Goal: Task Accomplishment & Management: Manage account settings

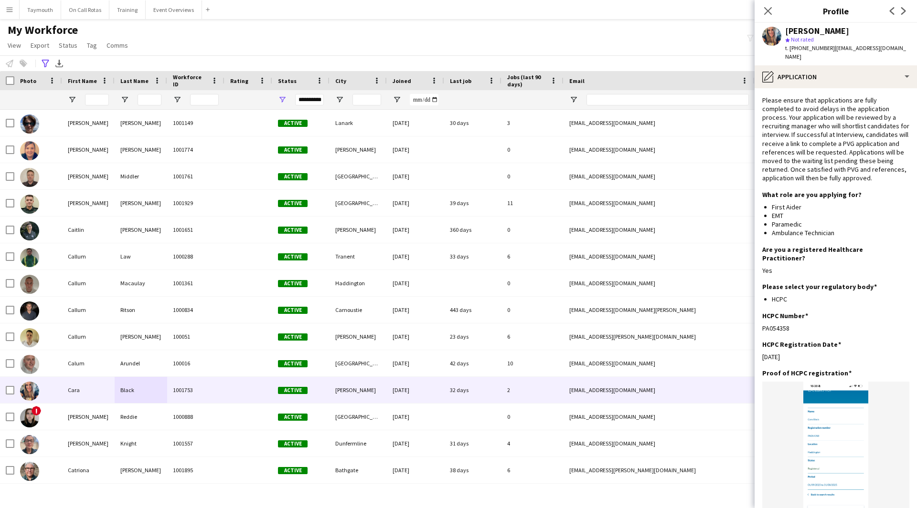
scroll to position [179, 0]
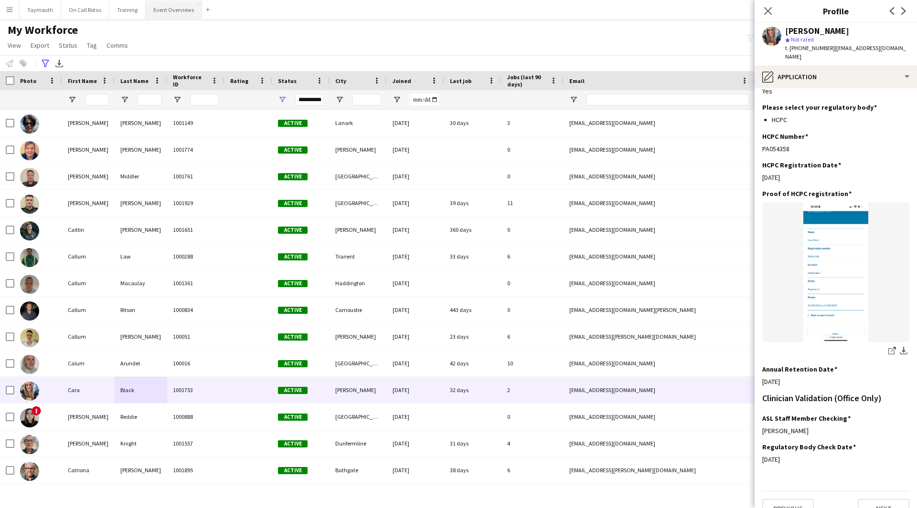
click at [149, 13] on button "Event Overviews Close" at bounding box center [174, 9] width 56 height 19
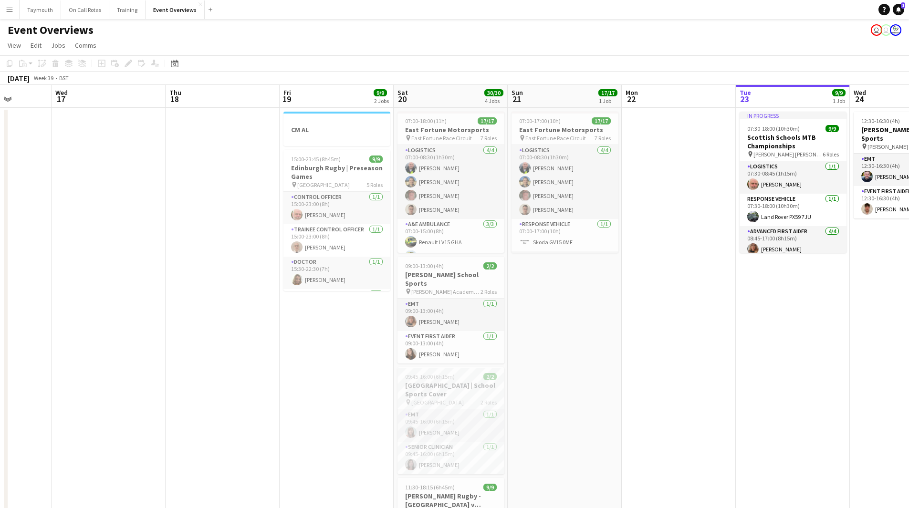
scroll to position [0, 271]
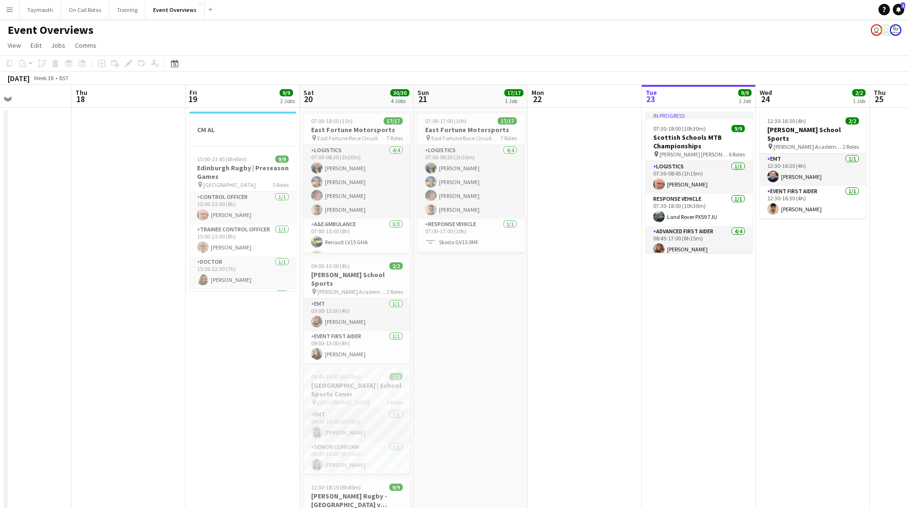
drag, startPoint x: 281, startPoint y: 333, endPoint x: 802, endPoint y: 332, distance: 521.3
click at [802, 332] on app-calendar-viewport "Mon 15 Tue 16 Wed 17 Thu 18 Fri 19 9/9 2 Jobs Sat 20 30/30 4 Jobs Sun 21 17/17 …" at bounding box center [454, 362] width 909 height 555
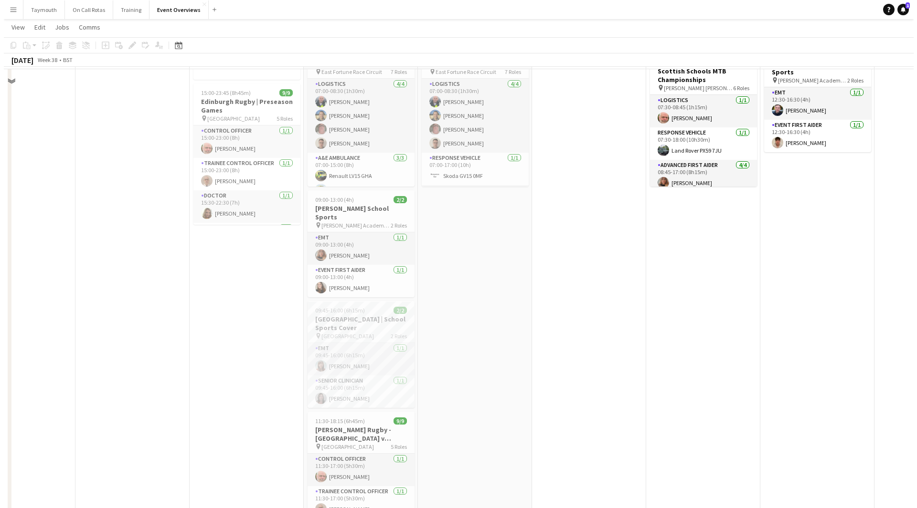
scroll to position [0, 0]
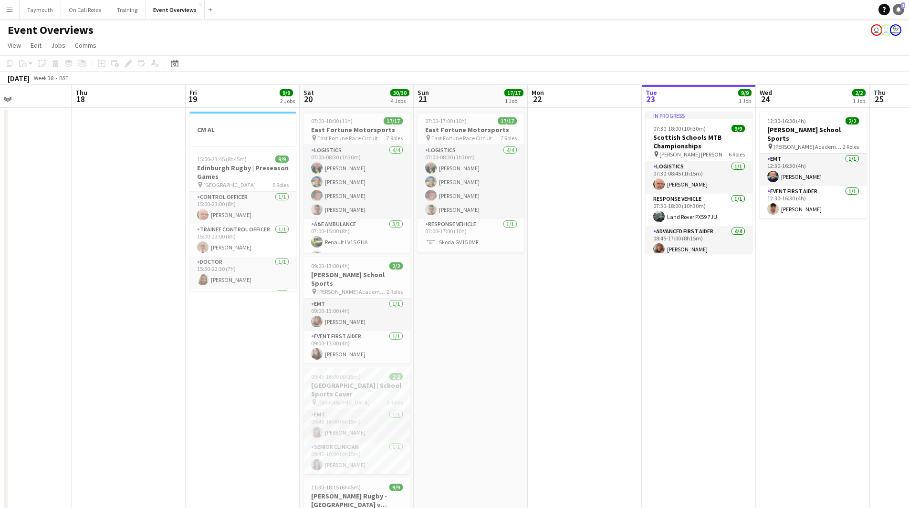
click at [898, 11] on icon "Notifications" at bounding box center [899, 10] width 6 height 6
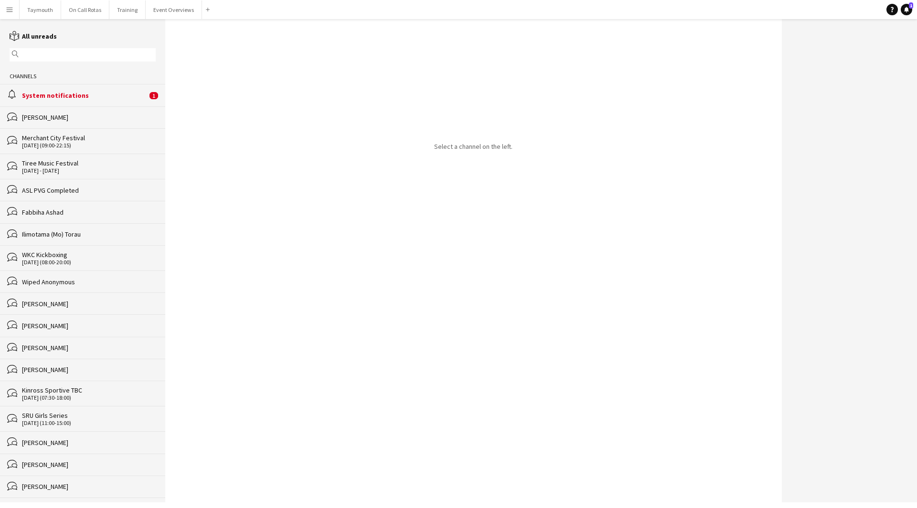
click at [100, 96] on div "System notifications" at bounding box center [84, 95] width 125 height 9
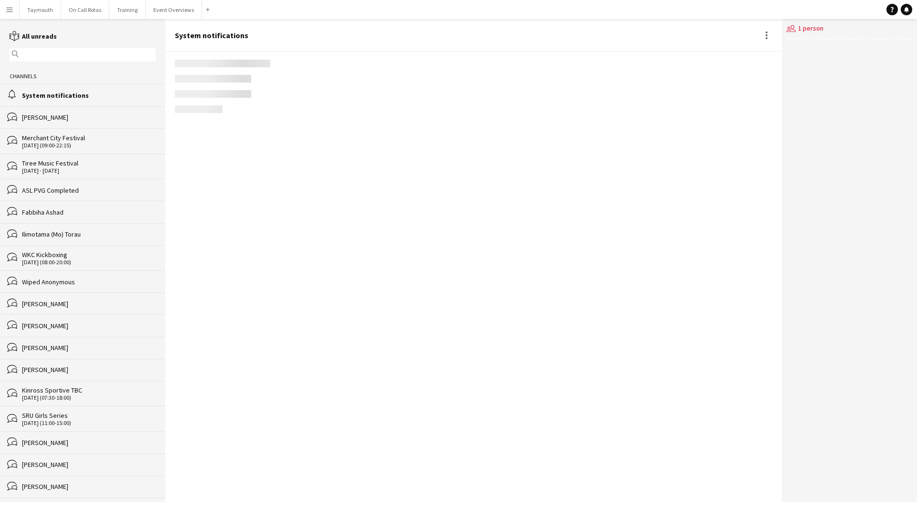
scroll to position [1031, 0]
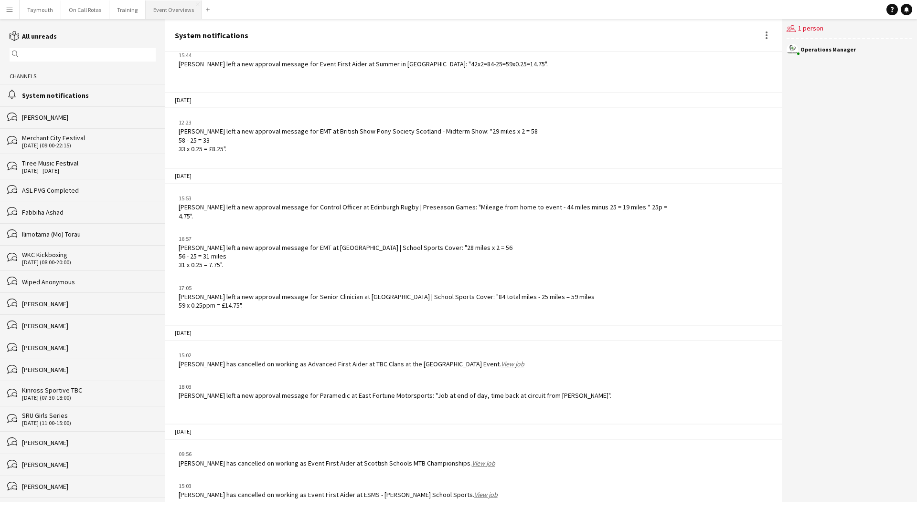
click at [159, 12] on button "Event Overviews Close" at bounding box center [174, 9] width 56 height 19
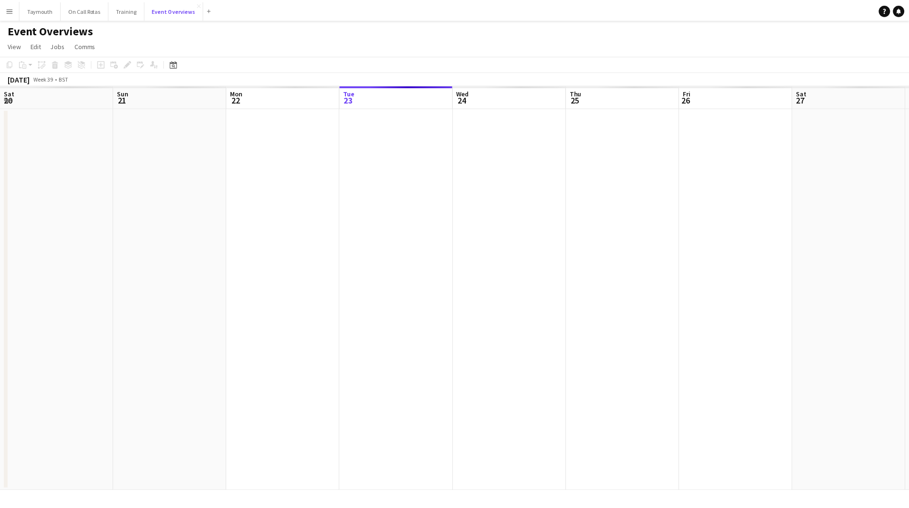
scroll to position [0, 228]
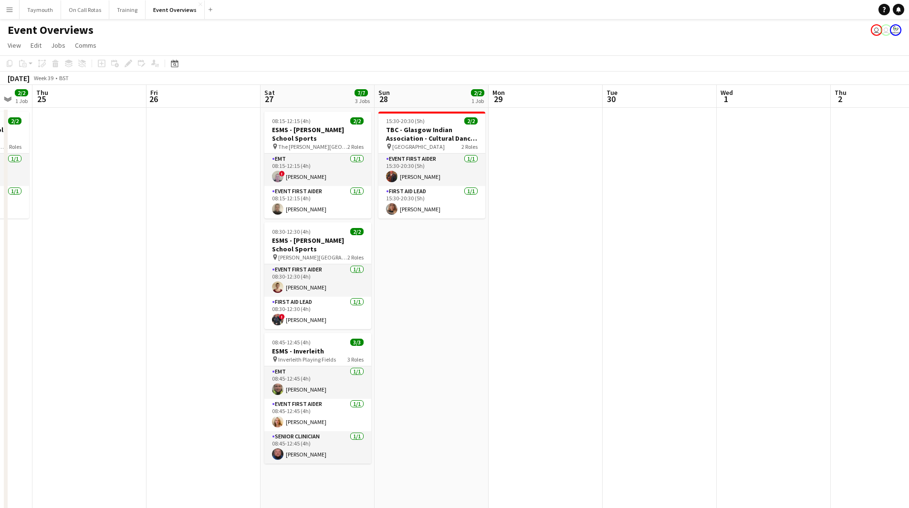
drag, startPoint x: 564, startPoint y: 348, endPoint x: 361, endPoint y: 353, distance: 202.9
click at [361, 353] on app-calendar-viewport "Mon 22 Tue 23 9/9 1 Job Wed 24 2/2 1 Job Thu 25 Fri 26 Sat 27 7/7 3 Jobs Sun 28…" at bounding box center [454, 362] width 909 height 555
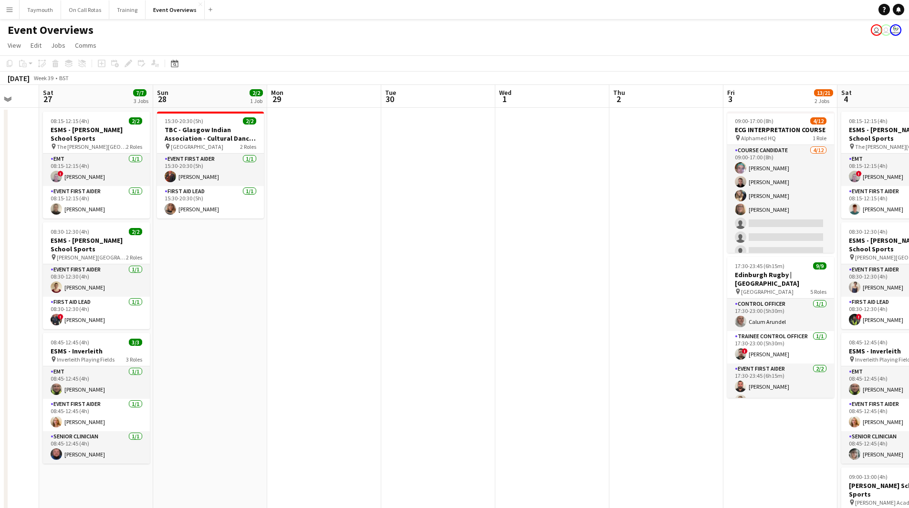
drag, startPoint x: 604, startPoint y: 295, endPoint x: 269, endPoint y: 338, distance: 337.9
click at [269, 338] on app-calendar-viewport "Wed 24 2/2 1 Job Thu 25 Fri 26 Sat 27 7/7 3 Jobs Sun 28 2/2 1 Job Mon 29 Tue 30…" at bounding box center [454, 452] width 909 height 735
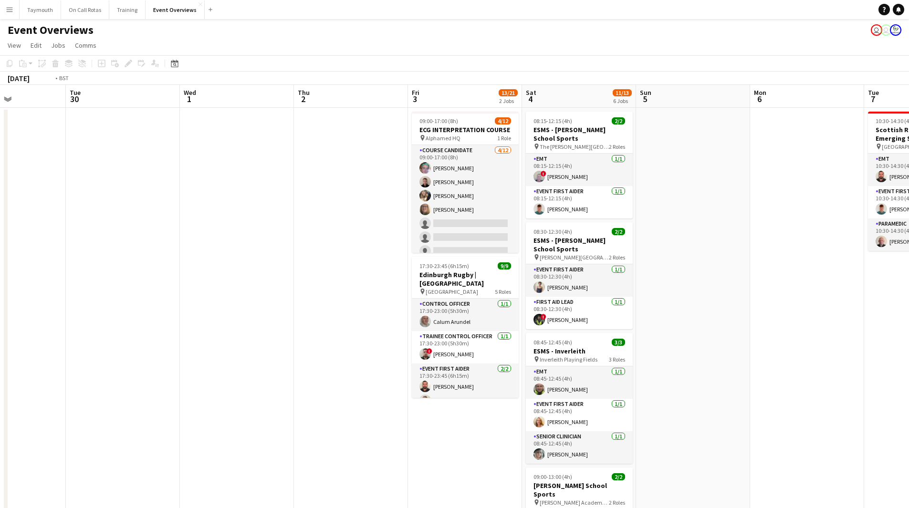
drag, startPoint x: 303, startPoint y: 337, endPoint x: 247, endPoint y: 342, distance: 56.1
click at [247, 342] on app-calendar-viewport "Fri 26 Sat 27 7/7 3 Jobs Sun 28 2/2 1 Job Mon 29 Tue 30 Wed 1 Thu 2 Fri 3 13/21…" at bounding box center [454, 452] width 909 height 735
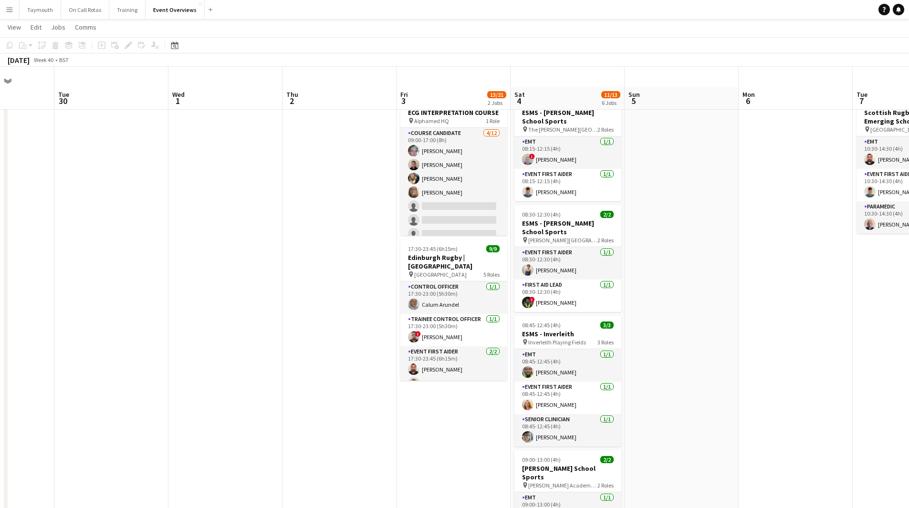
scroll to position [0, 0]
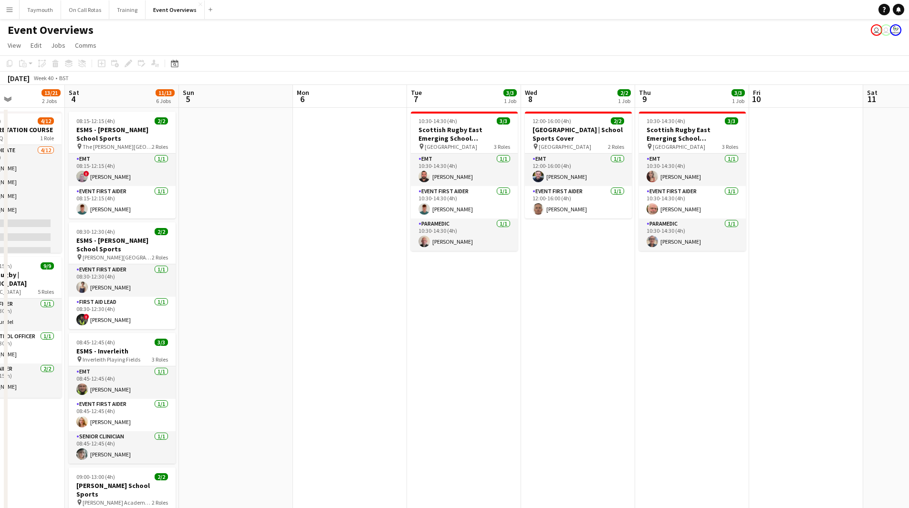
drag, startPoint x: 727, startPoint y: 343, endPoint x: 257, endPoint y: 350, distance: 469.8
click at [257, 350] on app-calendar-viewport "Tue 30 Wed 1 Thu 2 Fri 3 13/21 2 Jobs Sat 4 11/13 6 Jobs Sun 5 Mon 6 Tue 7 3/3 …" at bounding box center [454, 452] width 909 height 735
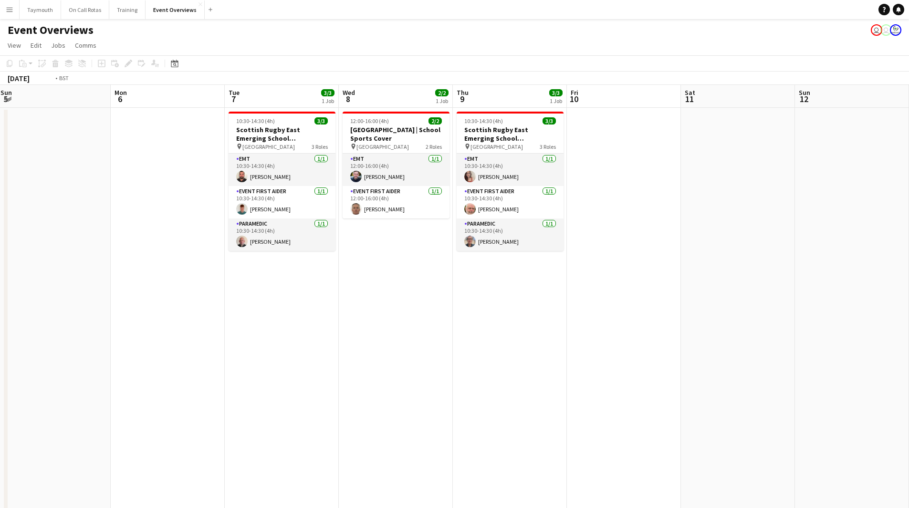
drag, startPoint x: 391, startPoint y: 351, endPoint x: 7, endPoint y: 358, distance: 384.3
click at [9, 359] on app-calendar-viewport "Fri 3 13/21 2 Jobs Sat 4 11/13 6 Jobs Sun 5 Mon 6 Tue 7 3/3 1 Job Wed 8 2/2 1 J…" at bounding box center [454, 452] width 909 height 735
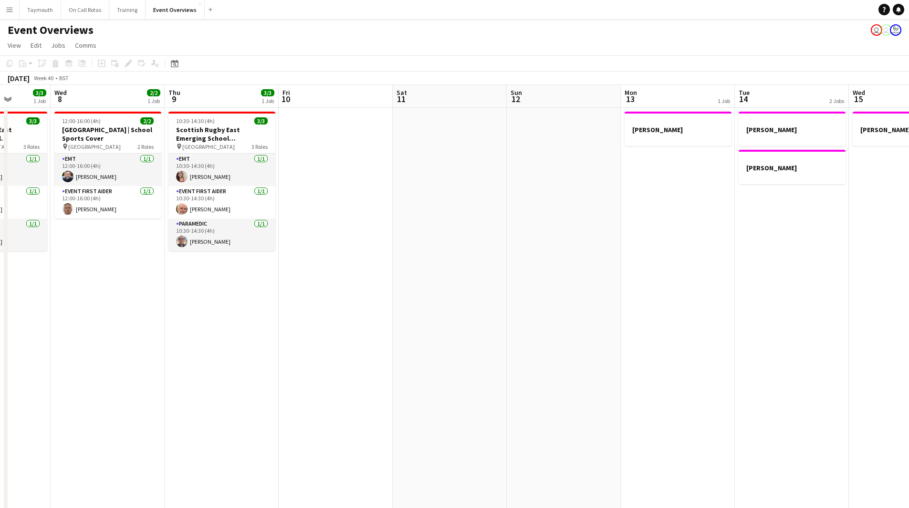
drag, startPoint x: 188, startPoint y: 357, endPoint x: 107, endPoint y: 355, distance: 80.7
click at [114, 357] on app-calendar-viewport "Sun 5 Mon 6 Tue 7 3/3 1 Job Wed 8 2/2 1 Job Thu 9 3/3 1 Job Fri 10 Sat 11 Sun 1…" at bounding box center [454, 452] width 909 height 735
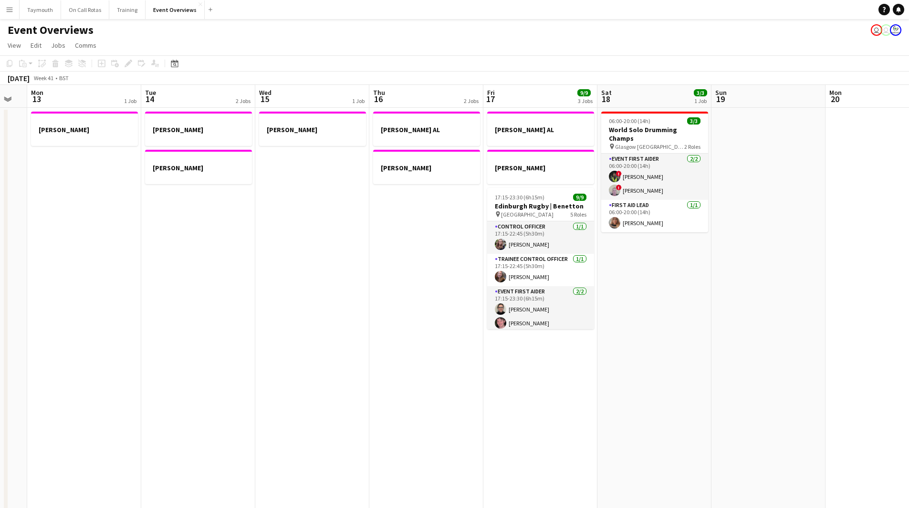
drag, startPoint x: 199, startPoint y: 365, endPoint x: 185, endPoint y: 348, distance: 21.7
click at [171, 361] on app-calendar-viewport "Fri 10 Sat 11 Sun 12 Mon 13 1 Job Tue 14 2 Jobs Wed 15 1 Job Thu 16 2 Jobs Fri …" at bounding box center [454, 452] width 909 height 735
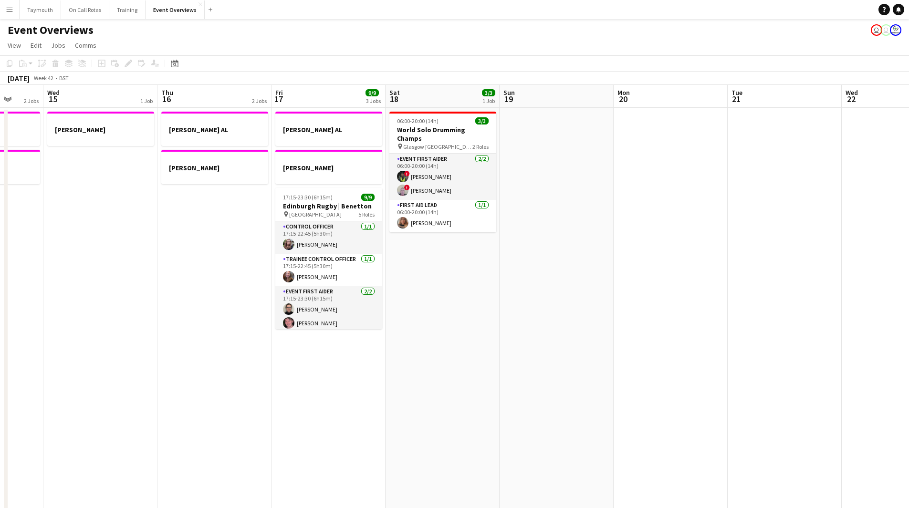
drag, startPoint x: 225, startPoint y: 353, endPoint x: 386, endPoint y: 333, distance: 162.1
click at [92, 352] on app-calendar-viewport "Sun 12 Mon 13 1 Job Tue 14 2 Jobs Wed 15 1 Job Thu 16 2 Jobs Fri 17 9/9 3 Jobs …" at bounding box center [454, 452] width 909 height 735
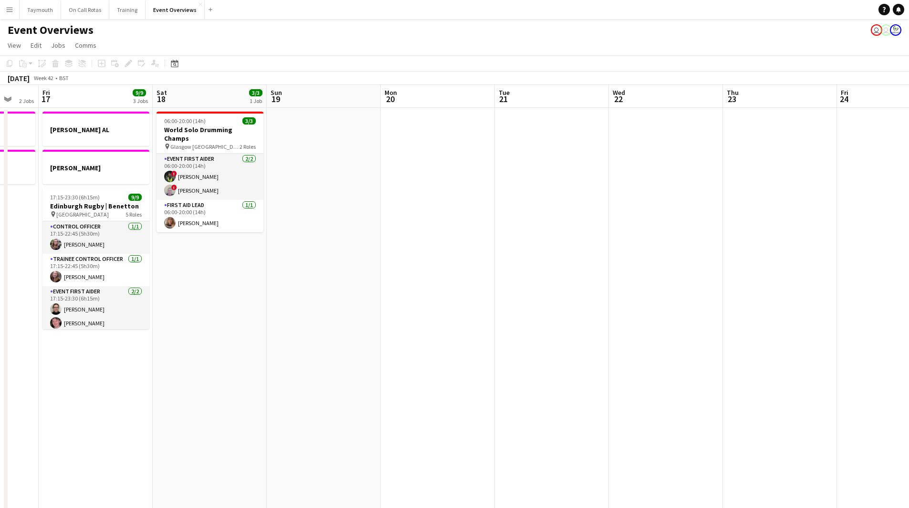
drag, startPoint x: 521, startPoint y: 342, endPoint x: 487, endPoint y: 339, distance: 33.6
click at [309, 359] on app-calendar-viewport "Tue 14 2 Jobs Wed 15 1 Job Thu 16 2 Jobs Fri 17 9/9 3 Jobs Sat 18 3/3 1 Job Sun…" at bounding box center [454, 452] width 909 height 735
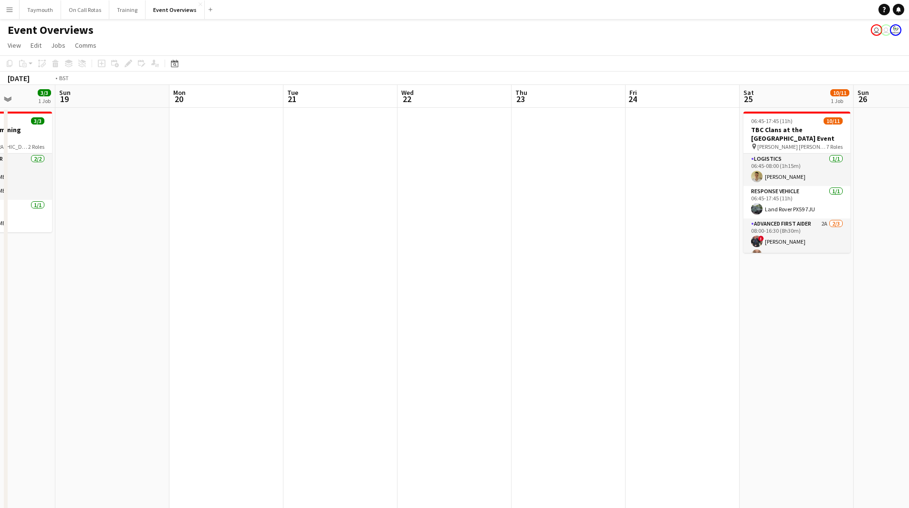
click at [305, 368] on app-calendar-viewport "Thu 16 2 Jobs Fri 17 9/9 3 Jobs Sat 18 3/3 1 Job Sun 19 Mon 20 Tue 21 Wed 22 Th…" at bounding box center [454, 452] width 909 height 735
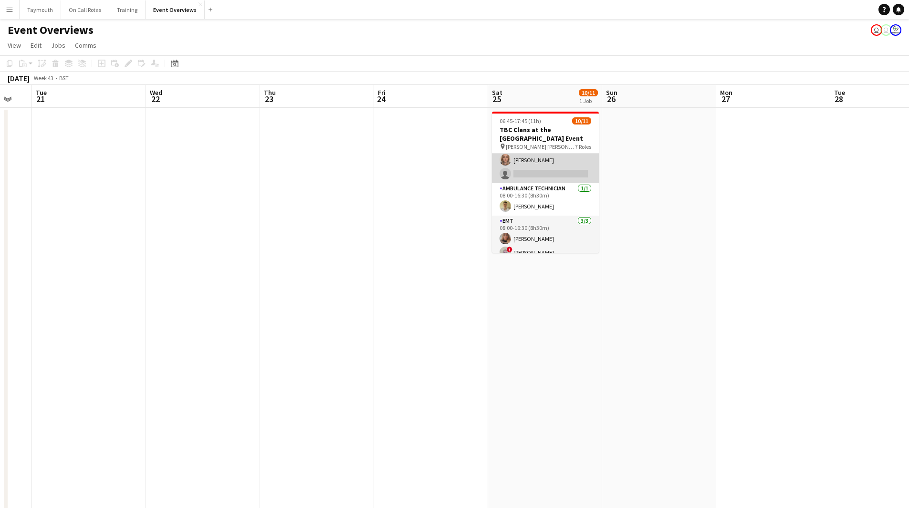
click at [554, 170] on app-card-role "Advanced First Aider 2A [DATE] 08:00-16:30 (8h30m) ! [PERSON_NAME] [PERSON_NAME…" at bounding box center [545, 153] width 107 height 60
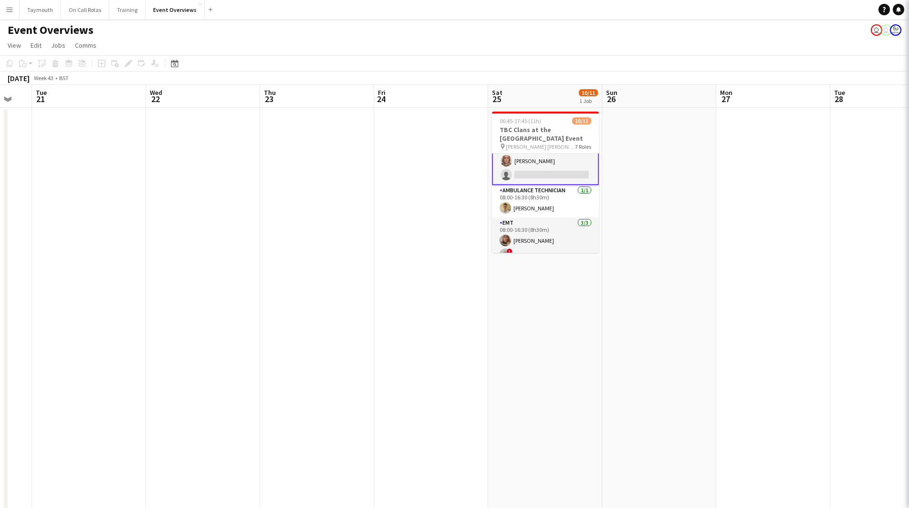
scroll to position [96, 0]
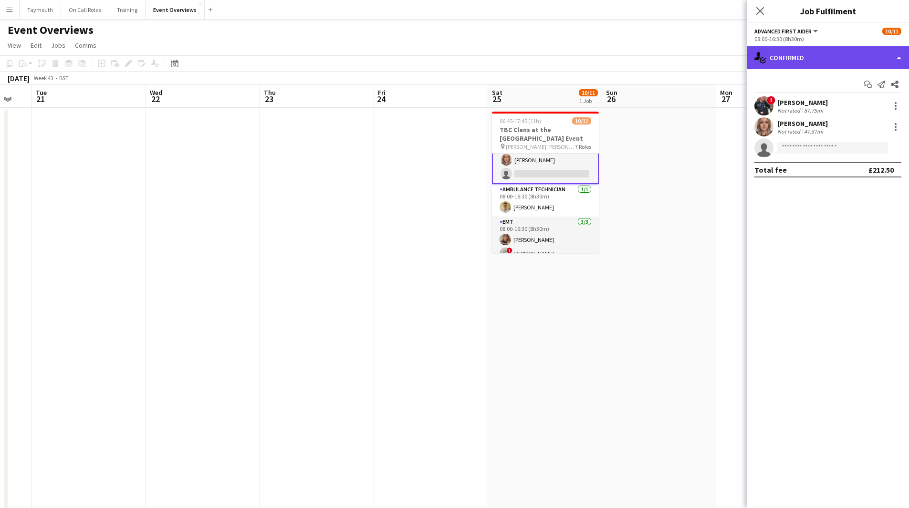
click at [862, 62] on div "single-neutral-actions-check-2 Confirmed" at bounding box center [828, 57] width 162 height 23
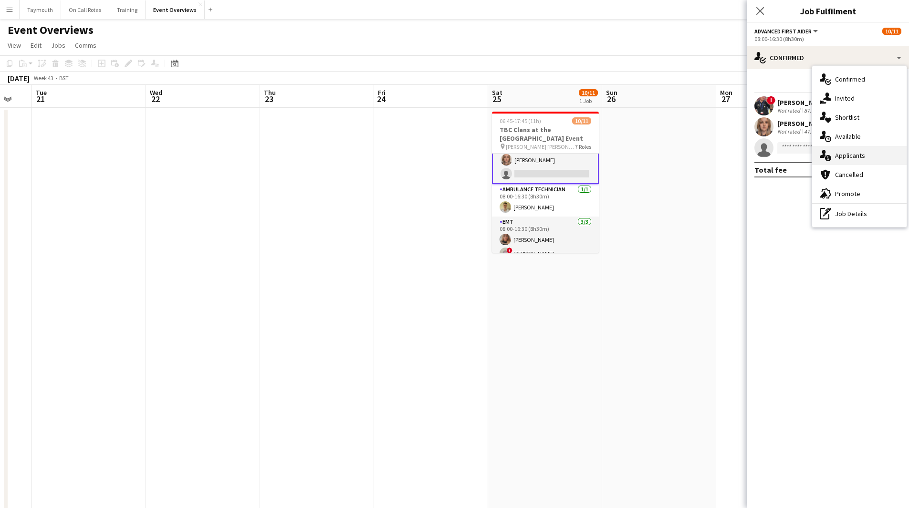
click at [854, 157] on span "Applicants" at bounding box center [850, 155] width 30 height 9
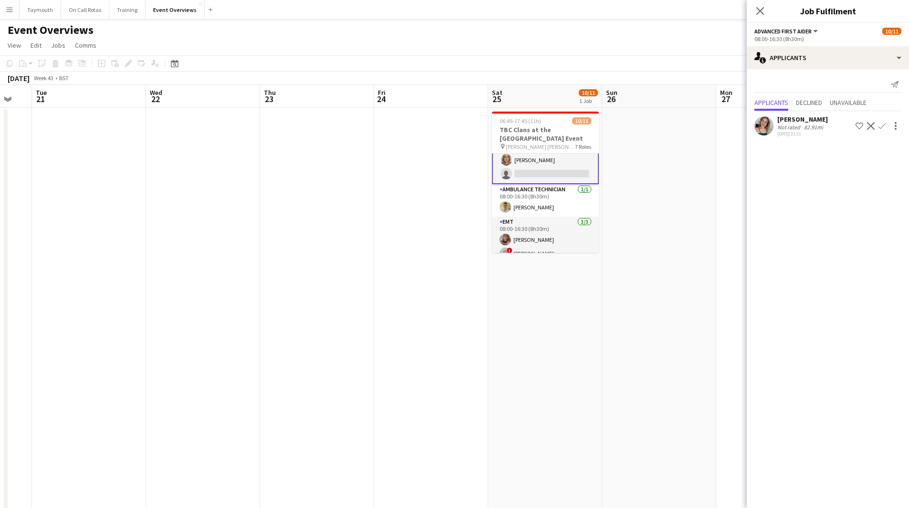
click at [826, 133] on div "[DATE] 21:31" at bounding box center [803, 134] width 51 height 6
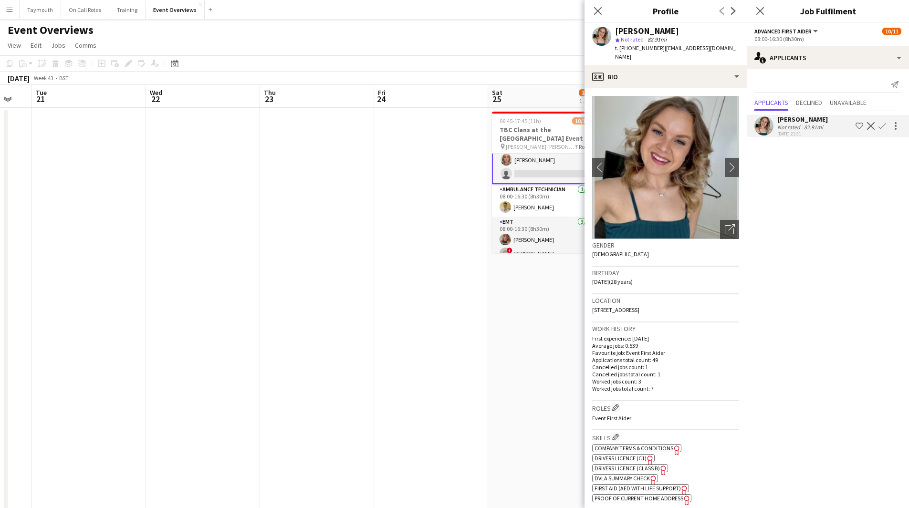
click at [528, 314] on app-date-cell "06:45-17:45 (11h) 10/11 TBC Clans at the Croft - Enduro Event pin [PERSON_NAME]…" at bounding box center [545, 464] width 114 height 712
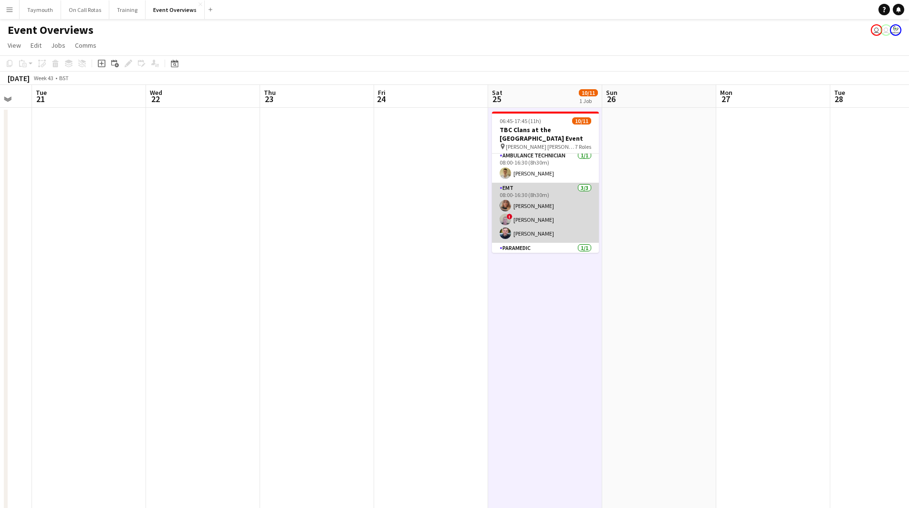
scroll to position [143, 0]
click at [539, 204] on app-card-role "EMT [DATE] 08:00-16:30 (8h30m) [PERSON_NAME] ! [PERSON_NAME] [PERSON_NAME]" at bounding box center [545, 198] width 107 height 60
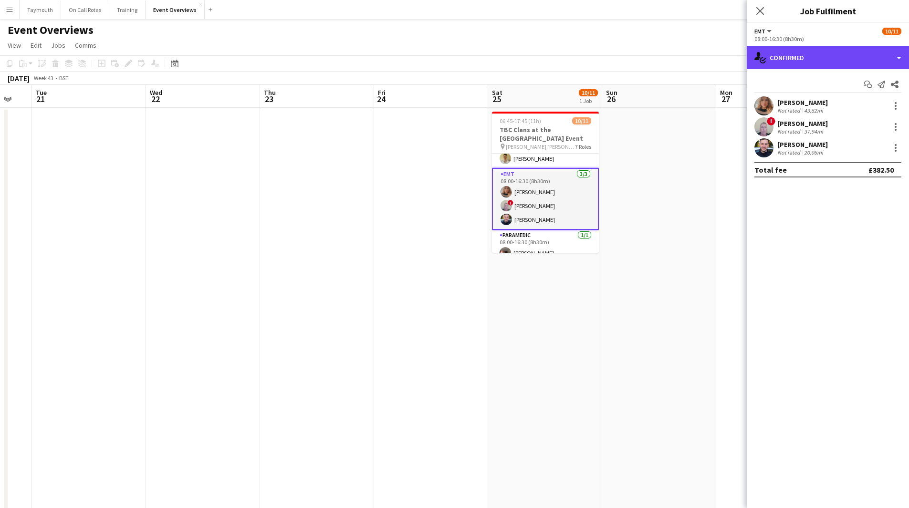
drag, startPoint x: 829, startPoint y: 68, endPoint x: 846, endPoint y: 85, distance: 24.3
click at [829, 67] on div "single-neutral-actions-check-2 Confirmed" at bounding box center [828, 57] width 162 height 23
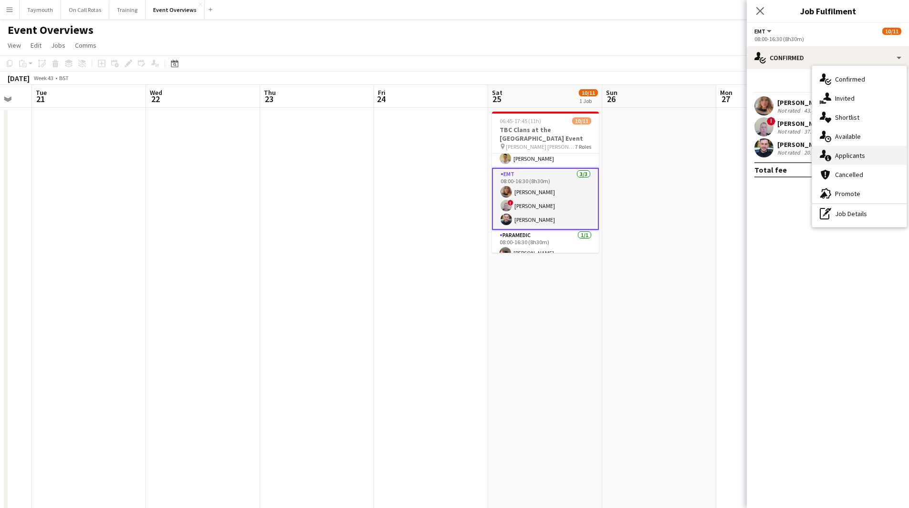
click at [865, 162] on div "single-neutral-actions-information Applicants" at bounding box center [859, 155] width 95 height 19
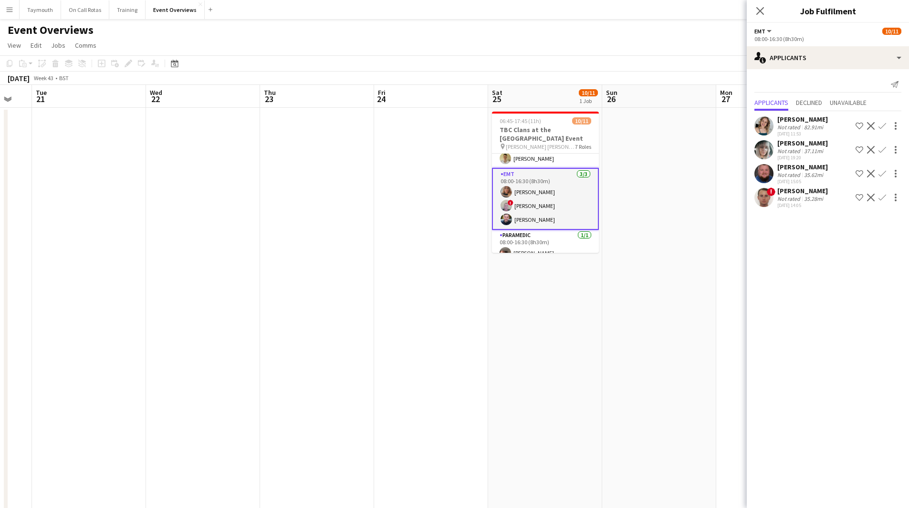
click at [872, 149] on app-icon "Decline" at bounding box center [871, 150] width 8 height 8
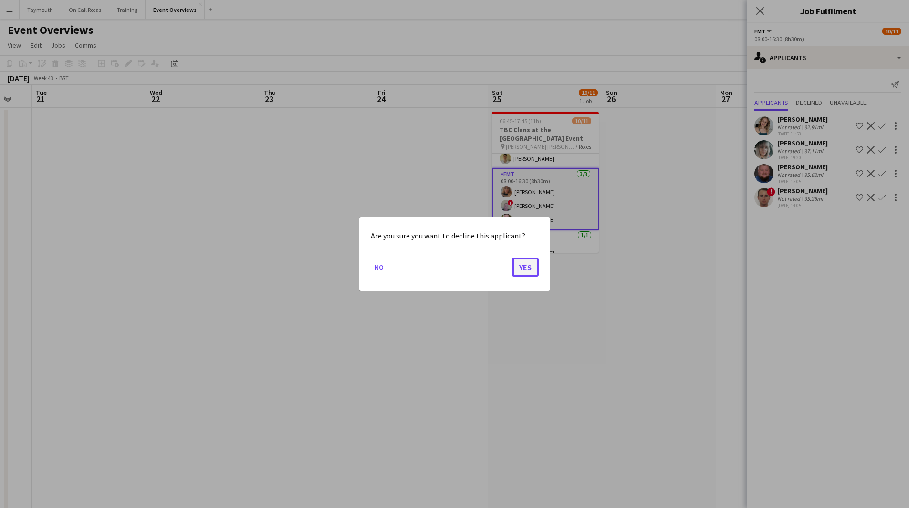
click at [525, 264] on button "Yes" at bounding box center [525, 267] width 27 height 19
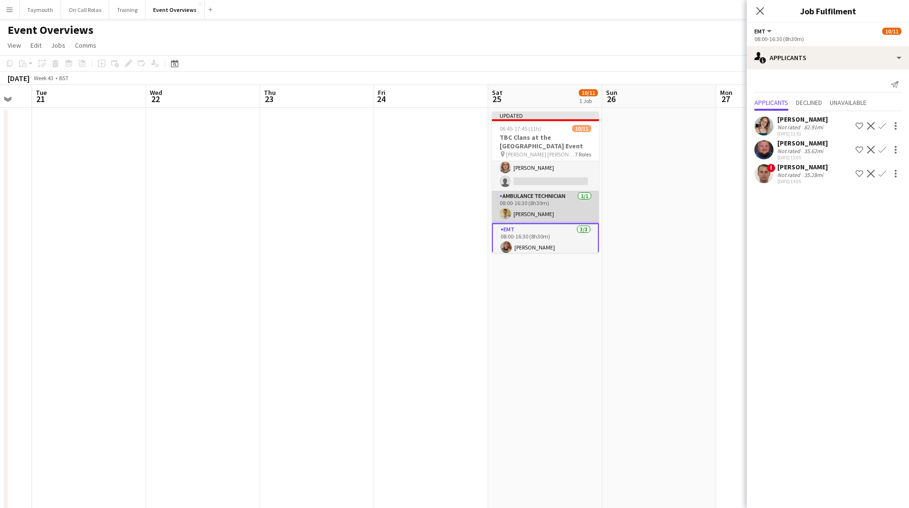
scroll to position [48, 0]
click at [552, 215] on app-card-role "Advanced First Aider 2A [DATE] 08:00-16:30 (8h30m) ! [PERSON_NAME] [PERSON_NAME…" at bounding box center [545, 209] width 107 height 60
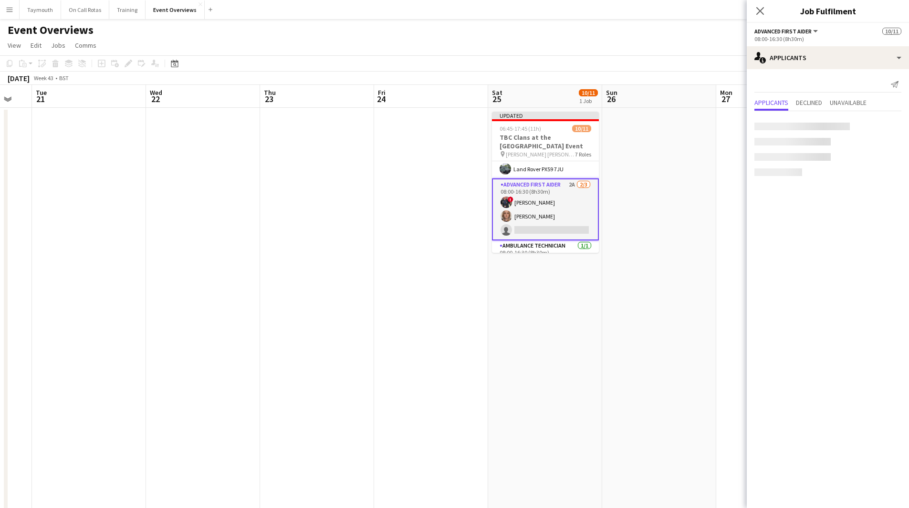
scroll to position [0, 310]
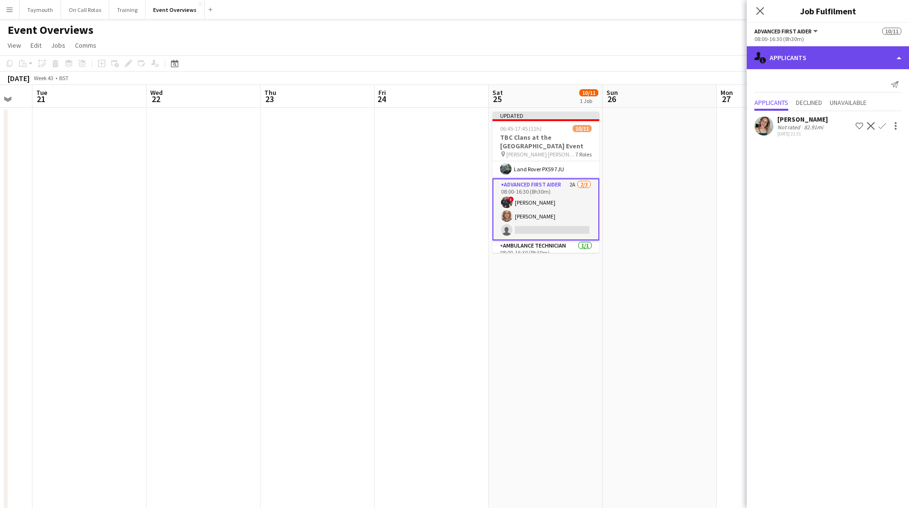
click at [809, 58] on div "single-neutral-actions-information Applicants" at bounding box center [828, 57] width 162 height 23
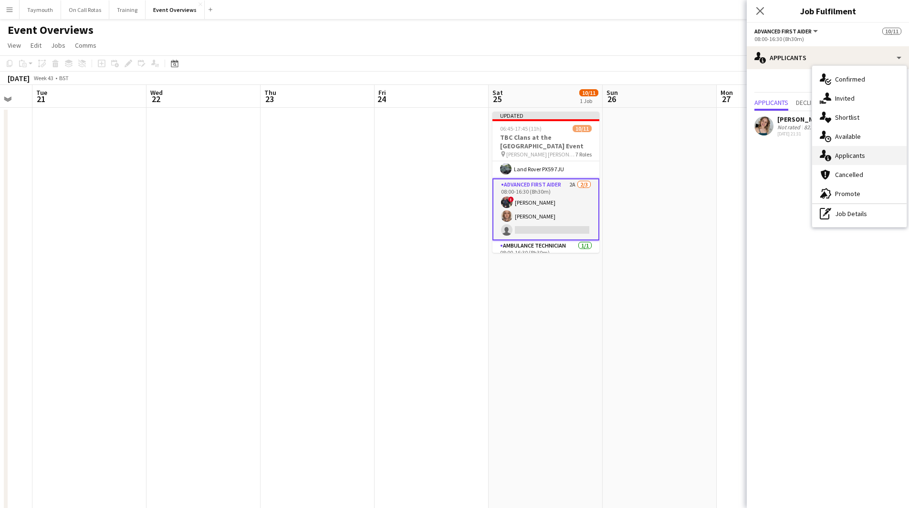
click at [840, 161] on div "single-neutral-actions-information Applicants" at bounding box center [859, 155] width 95 height 19
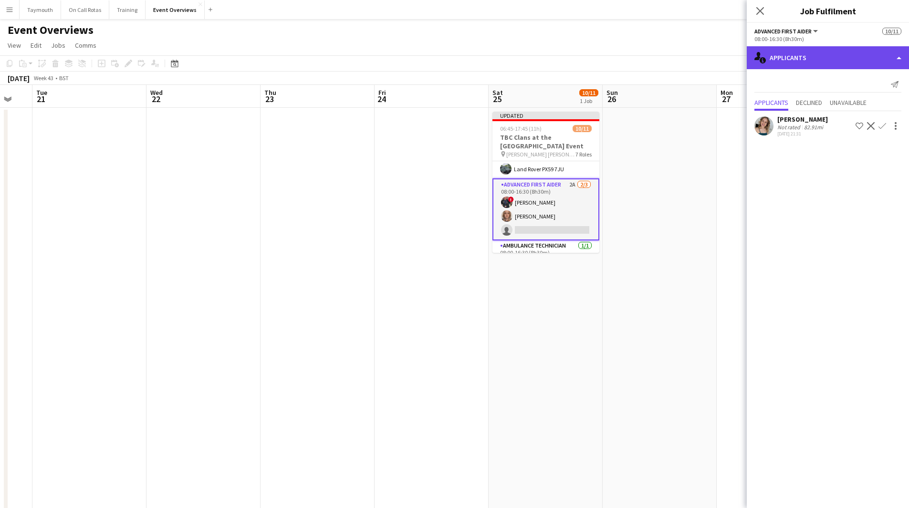
click at [818, 59] on div "single-neutral-actions-information Applicants" at bounding box center [828, 57] width 162 height 23
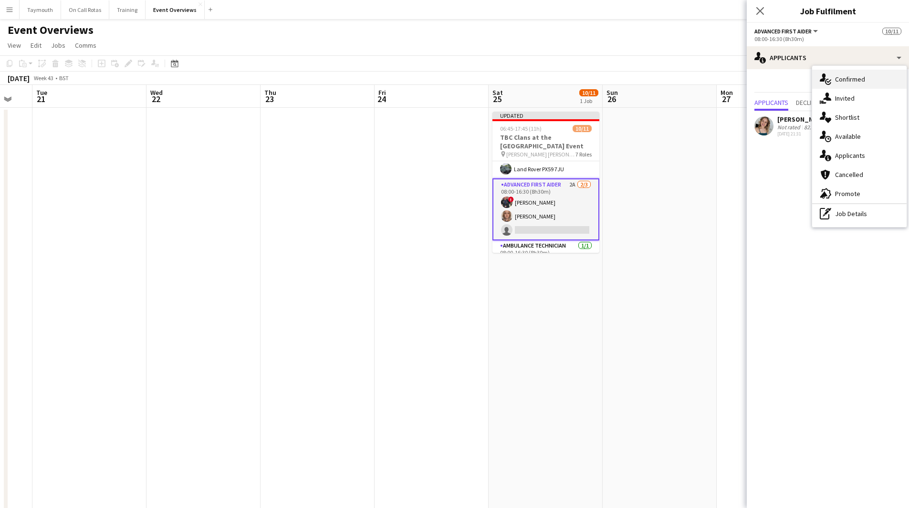
click at [862, 84] on div "single-neutral-actions-check-2 Confirmed" at bounding box center [859, 79] width 95 height 19
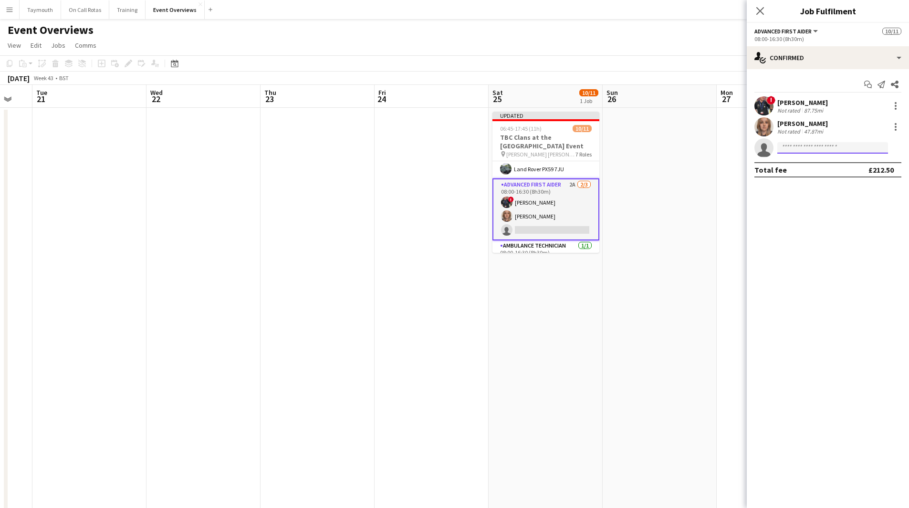
click at [822, 151] on input at bounding box center [833, 147] width 111 height 11
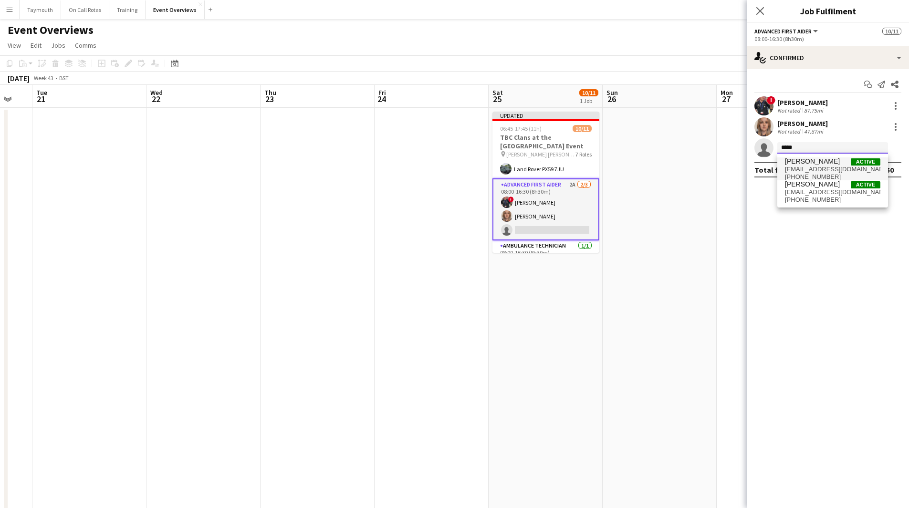
type input "*****"
click at [825, 174] on span "[PHONE_NUMBER]" at bounding box center [832, 177] width 95 height 8
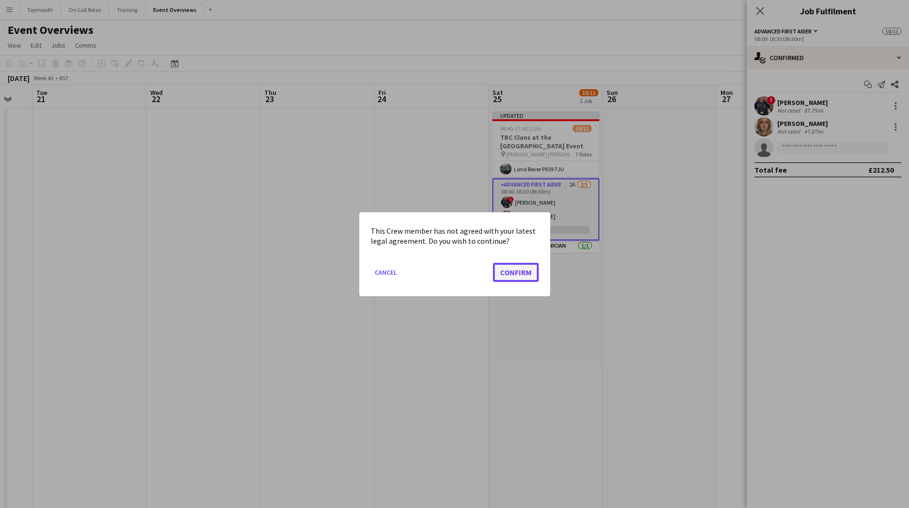
click at [508, 273] on button "Confirm" at bounding box center [516, 272] width 46 height 19
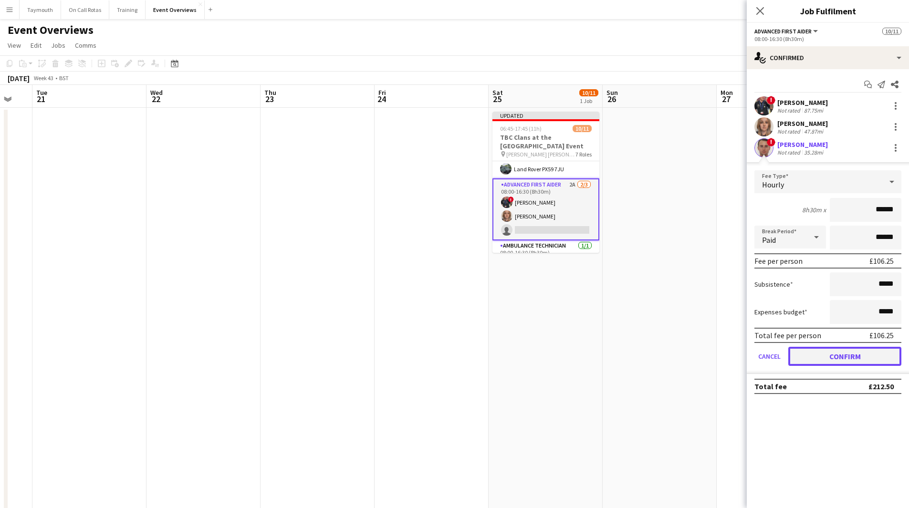
click at [841, 359] on button "Confirm" at bounding box center [845, 356] width 113 height 19
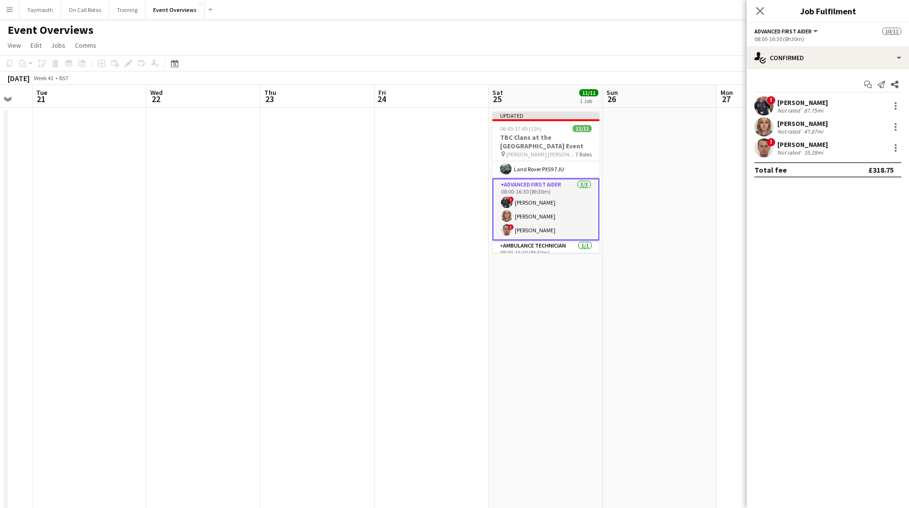
click at [677, 328] on app-date-cell at bounding box center [660, 464] width 114 height 712
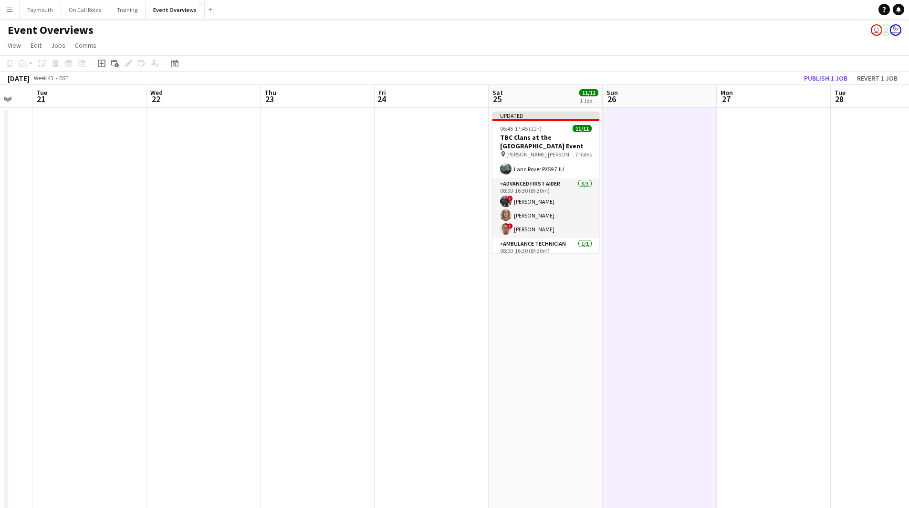
click at [819, 84] on div "[DATE] Week 43 • BST Publish 1 job Revert 1 job" at bounding box center [454, 78] width 909 height 13
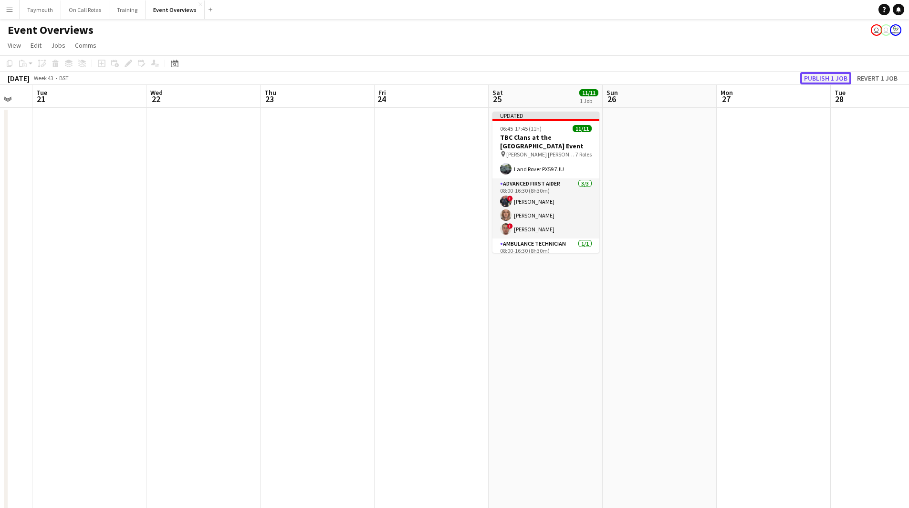
click at [821, 78] on button "Publish 1 job" at bounding box center [826, 78] width 51 height 12
